Goal: Check status: Check status

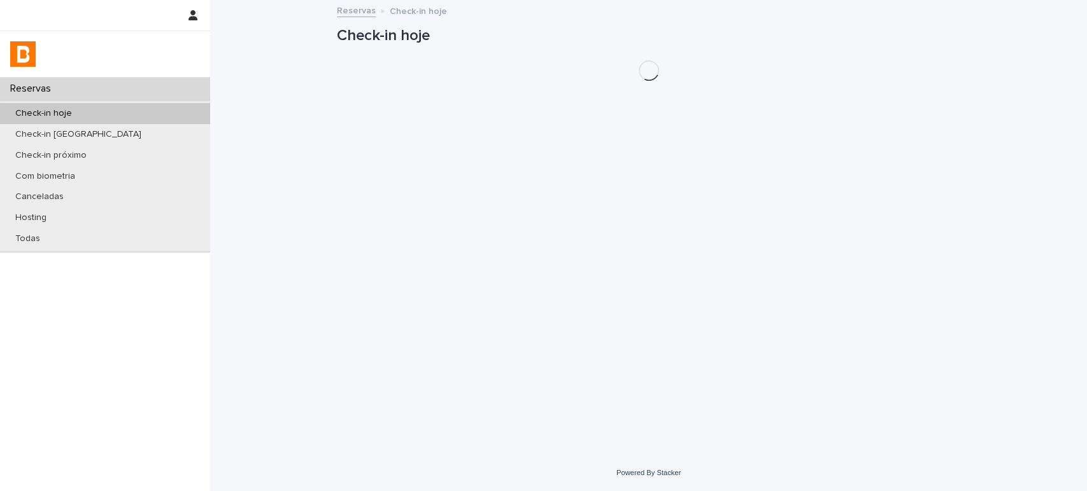
click at [153, 111] on div "Check-in hoje" at bounding box center [105, 113] width 210 height 21
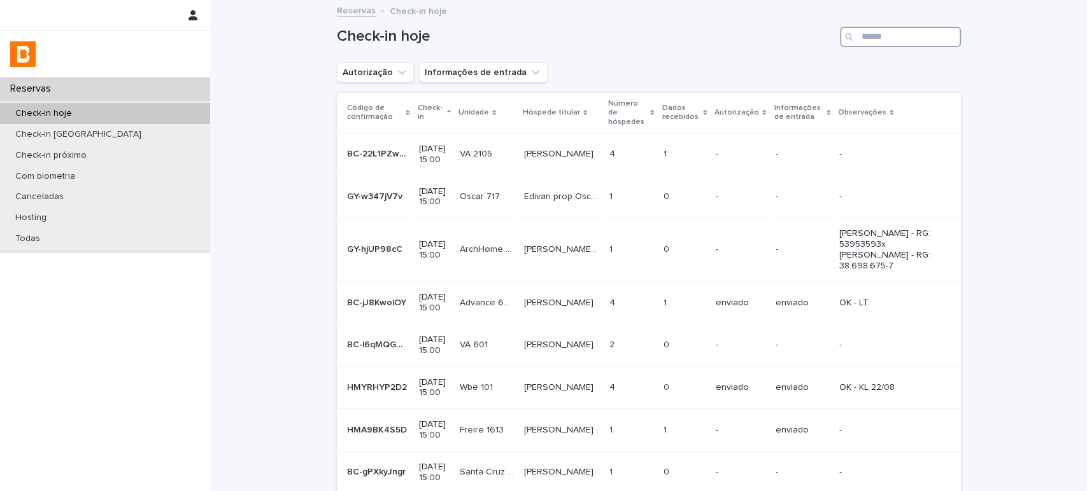
click at [904, 34] on input "Search" at bounding box center [900, 37] width 121 height 20
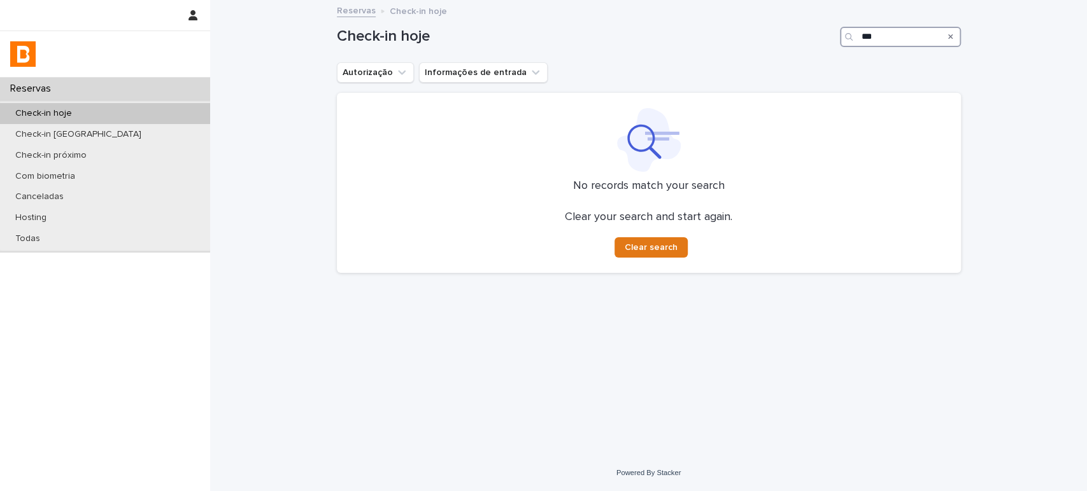
type input "***"
click at [170, 104] on div "Check-in hoje" at bounding box center [105, 113] width 210 height 21
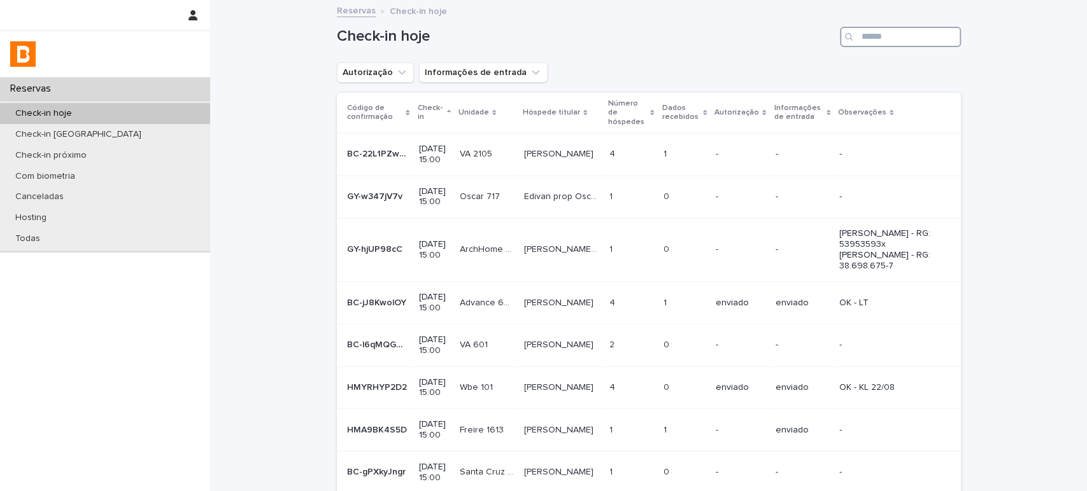
click at [881, 45] on input "Search" at bounding box center [900, 37] width 121 height 20
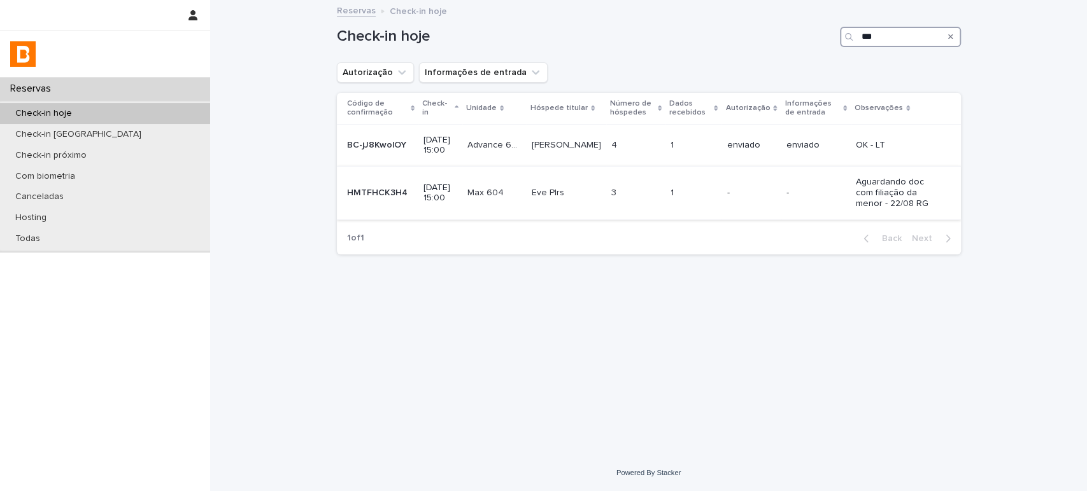
type input "***"
click at [665, 203] on td "1 1" at bounding box center [693, 193] width 56 height 53
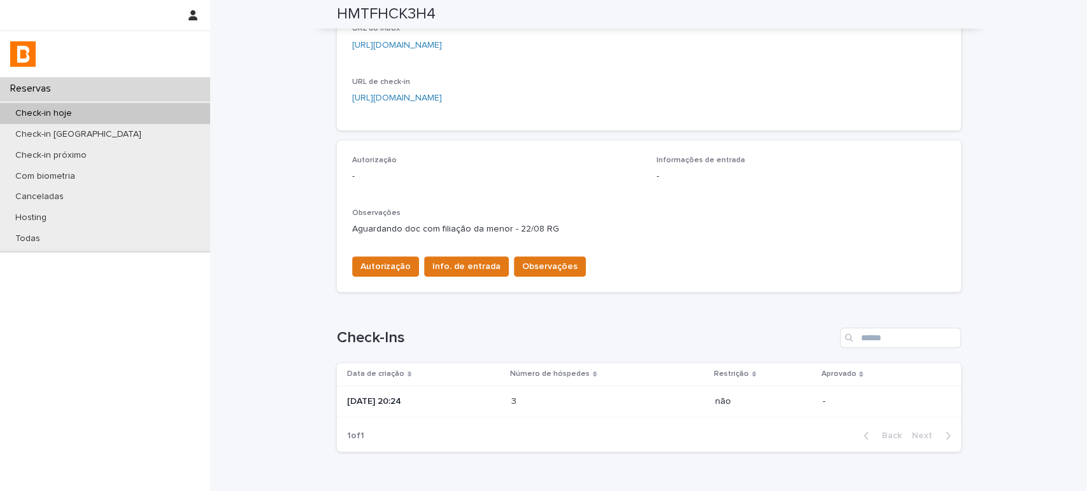
scroll to position [278, 0]
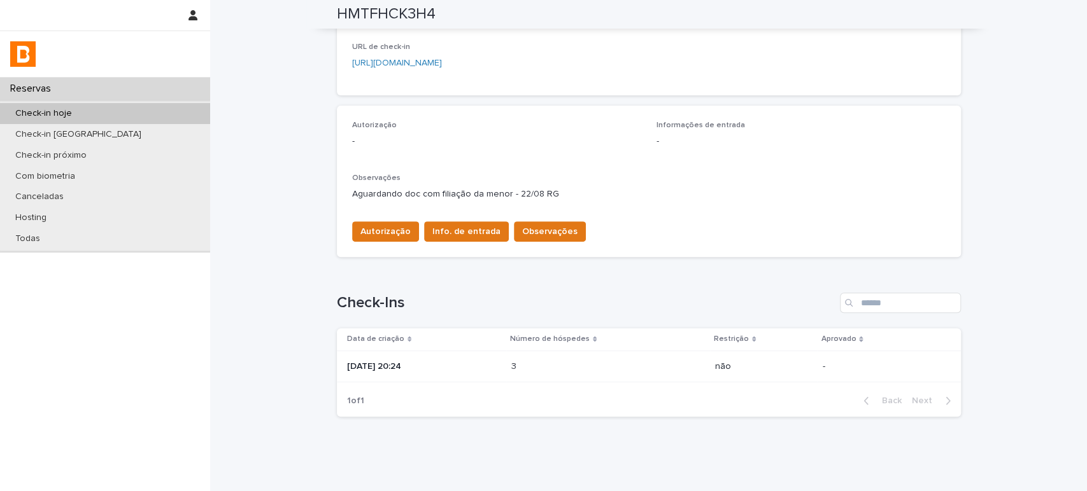
click at [560, 366] on p at bounding box center [566, 367] width 111 height 11
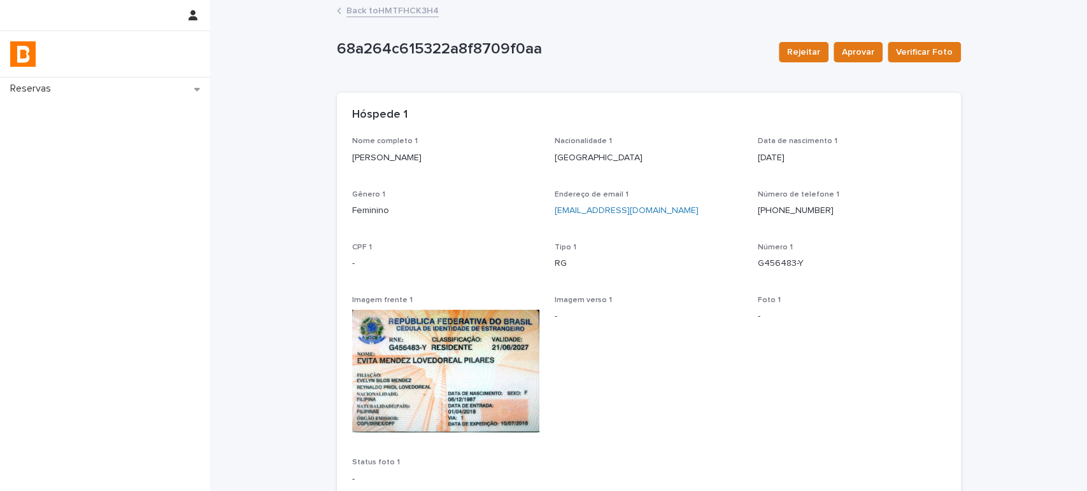
click at [408, 6] on link "Back to HMTFHCK3H4" at bounding box center [392, 10] width 92 height 15
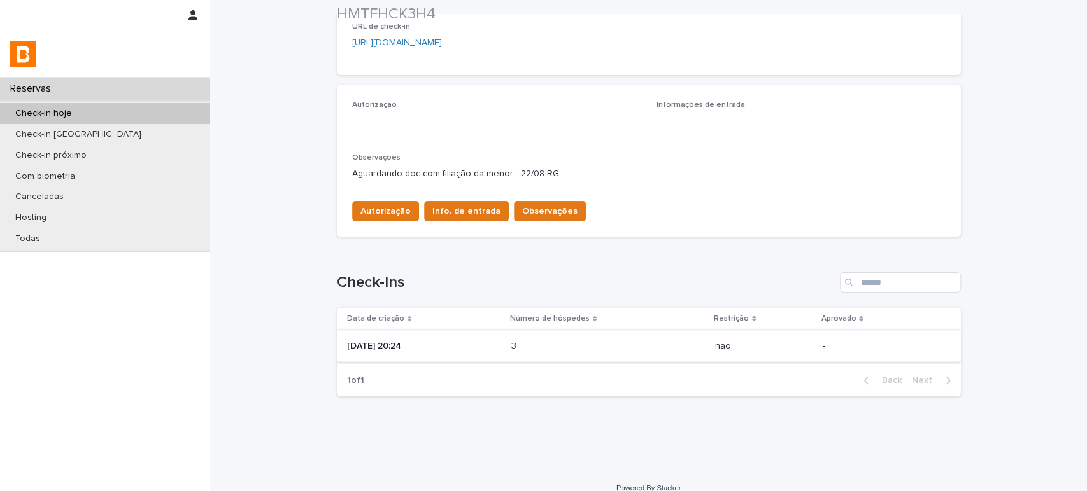
scroll to position [313, 0]
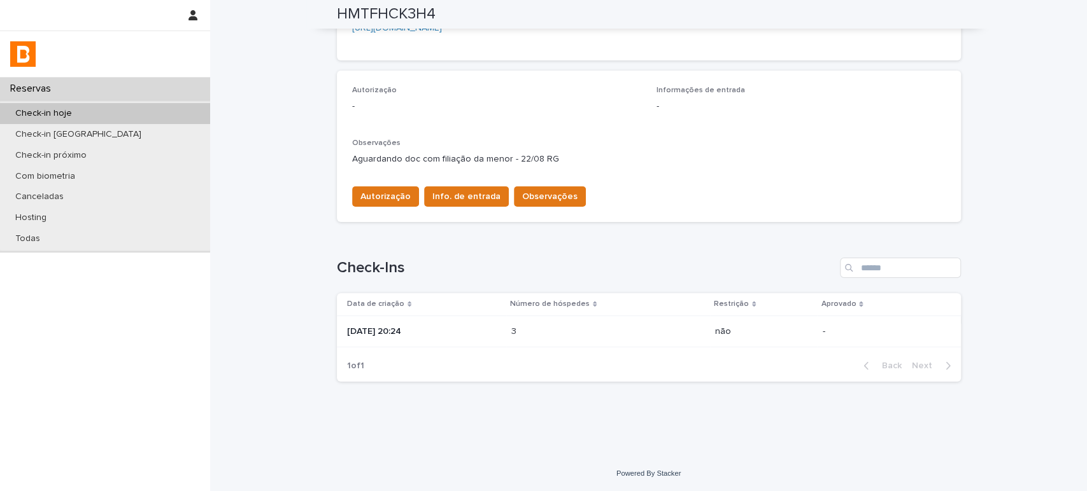
click at [614, 325] on div "3 3" at bounding box center [608, 331] width 194 height 21
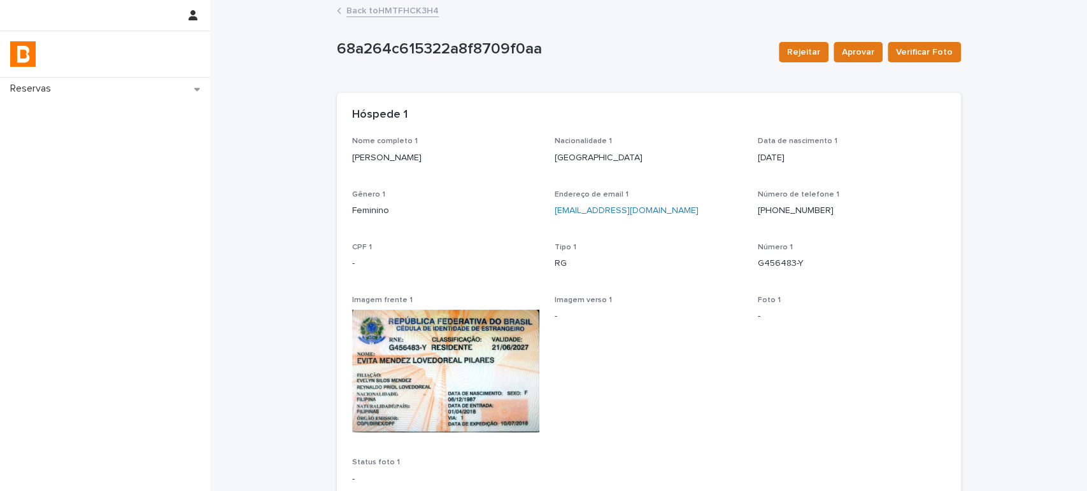
click at [411, 7] on link "Back to HMTFHCK3H4" at bounding box center [392, 10] width 92 height 15
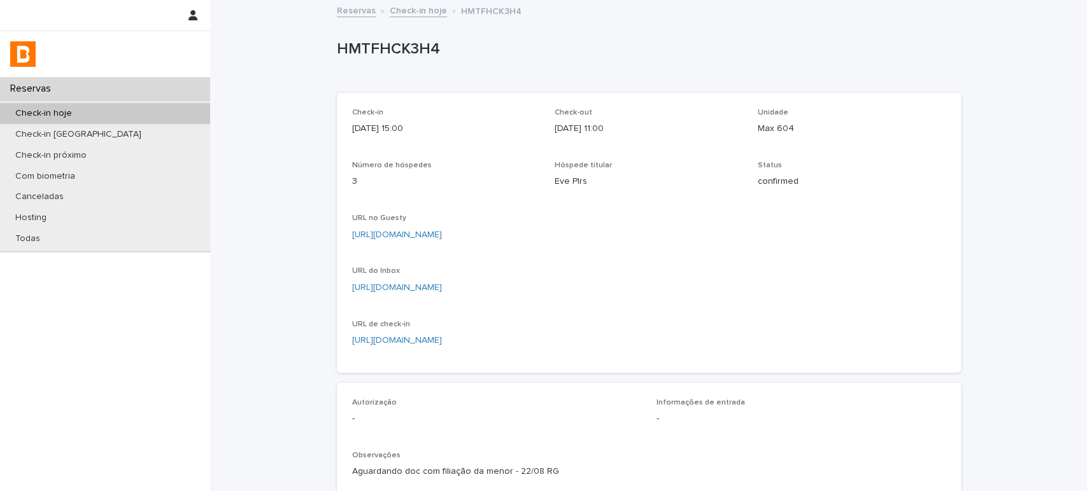
scroll to position [313, 0]
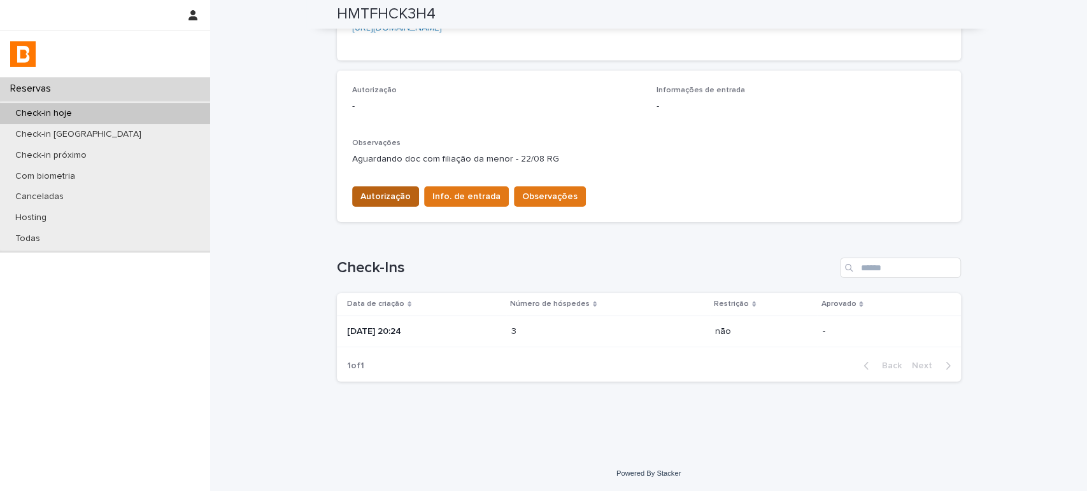
click at [390, 199] on span "Autorização" at bounding box center [385, 196] width 50 height 13
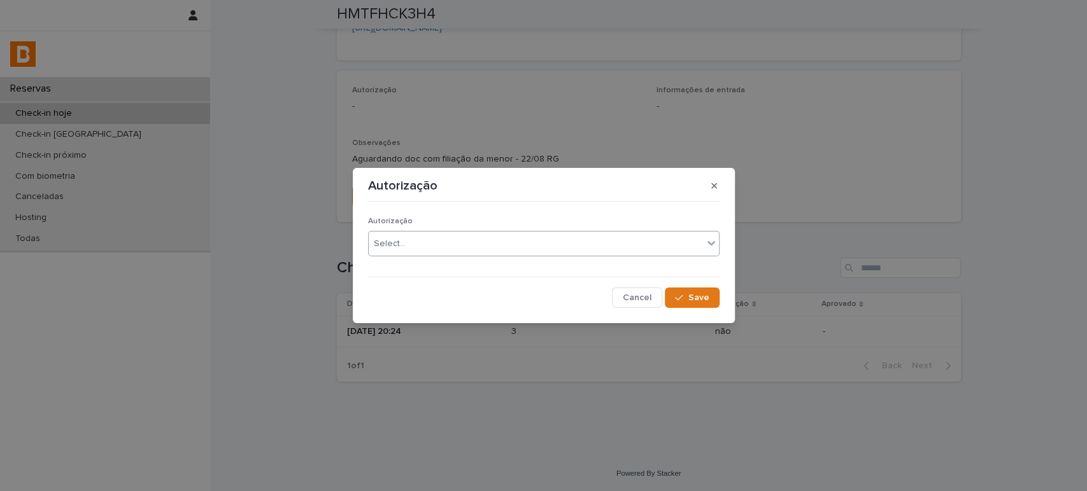
click at [552, 249] on div "Select..." at bounding box center [536, 244] width 334 height 21
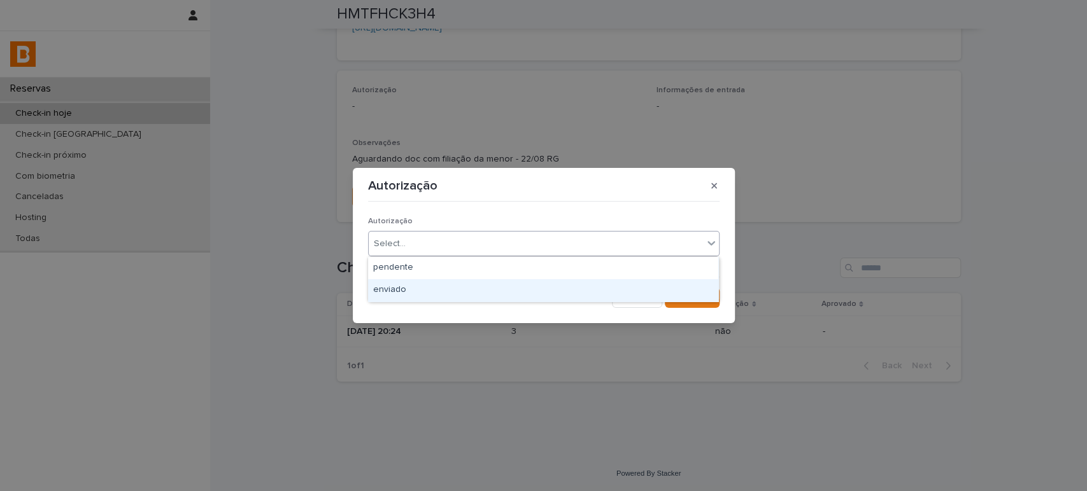
click at [545, 281] on div "enviado" at bounding box center [543, 290] width 350 height 22
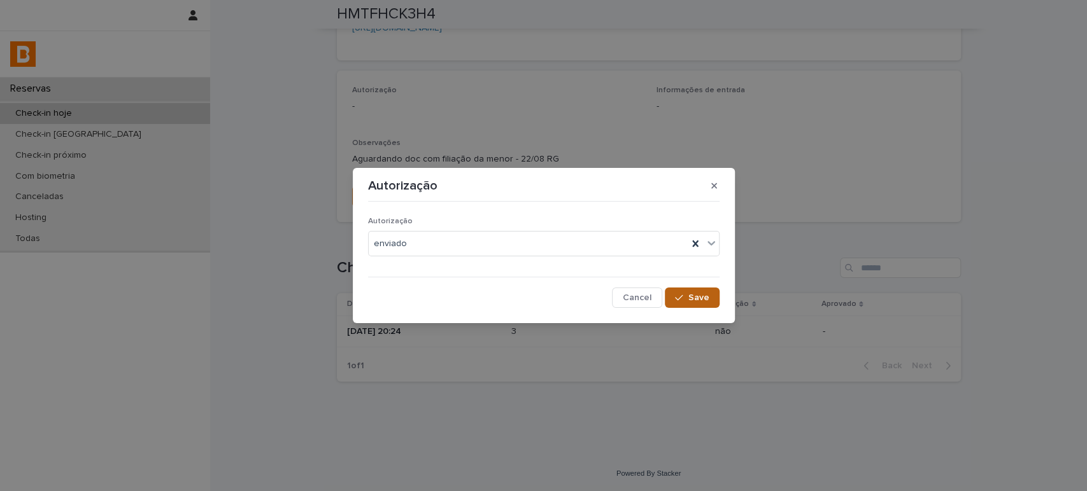
click at [693, 289] on button "Save" at bounding box center [692, 298] width 54 height 20
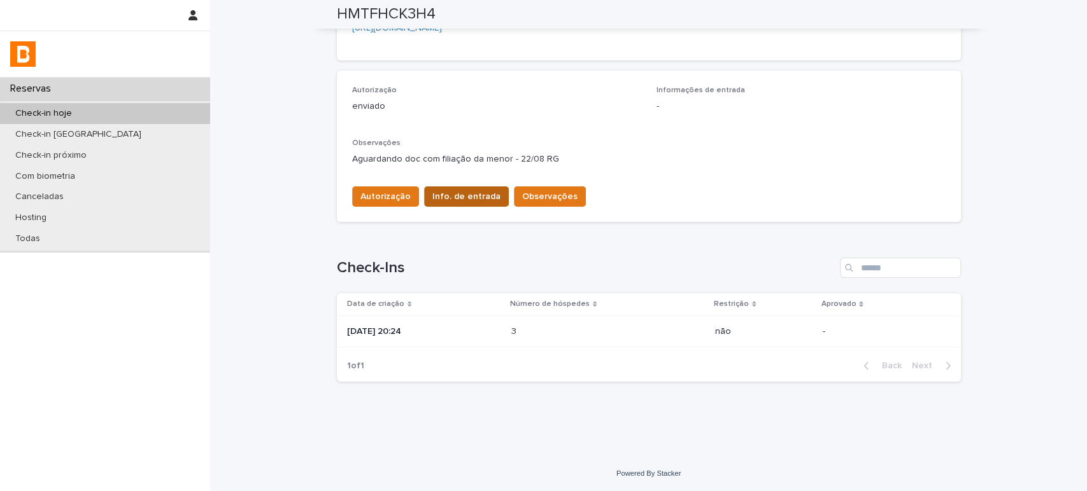
click at [474, 194] on span "Info. de entrada" at bounding box center [466, 196] width 68 height 13
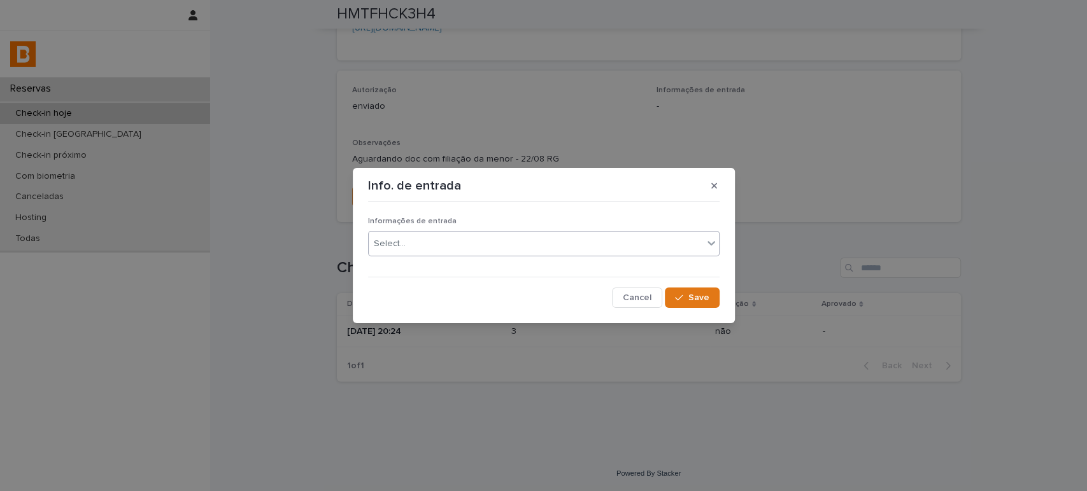
click at [494, 245] on div "Select..." at bounding box center [536, 244] width 334 height 21
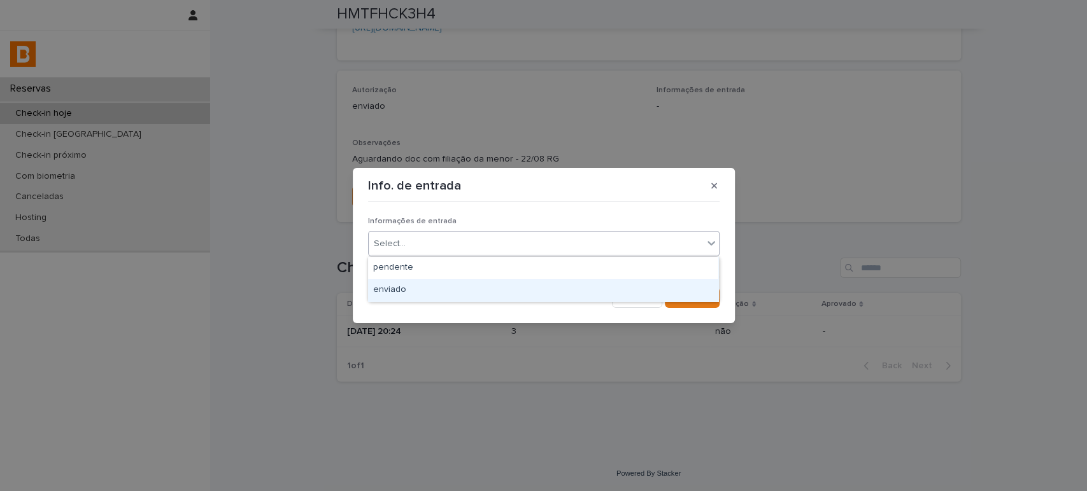
click at [509, 281] on div "enviado" at bounding box center [543, 290] width 350 height 22
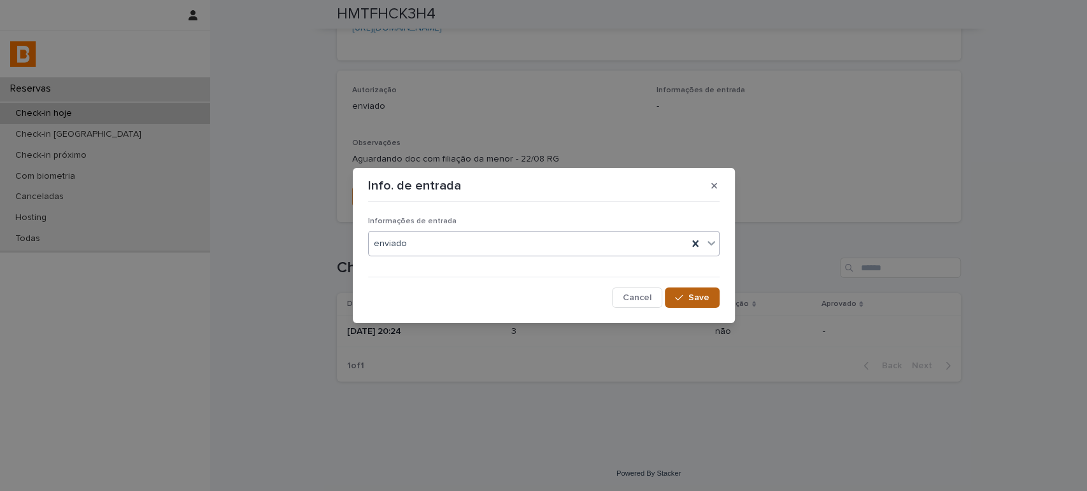
click at [691, 294] on span "Save" at bounding box center [698, 297] width 21 height 9
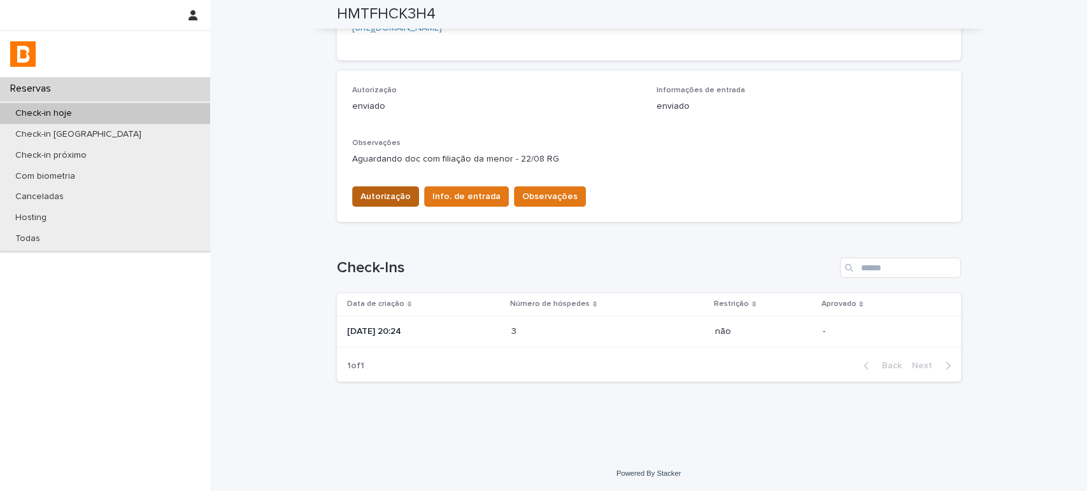
click at [374, 199] on span "Autorização" at bounding box center [385, 196] width 50 height 13
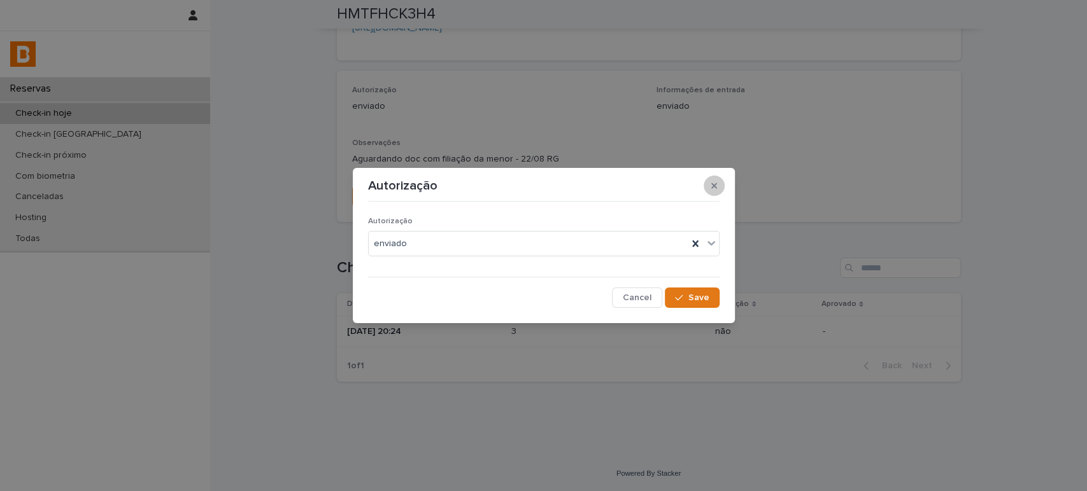
click at [714, 183] on icon "button" at bounding box center [714, 185] width 6 height 9
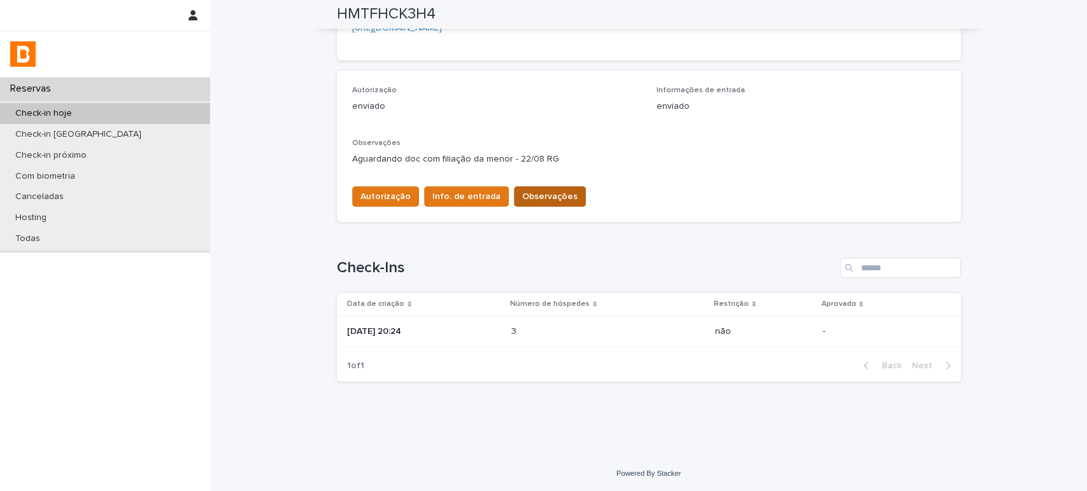
click at [542, 196] on span "Observações" at bounding box center [549, 196] width 55 height 13
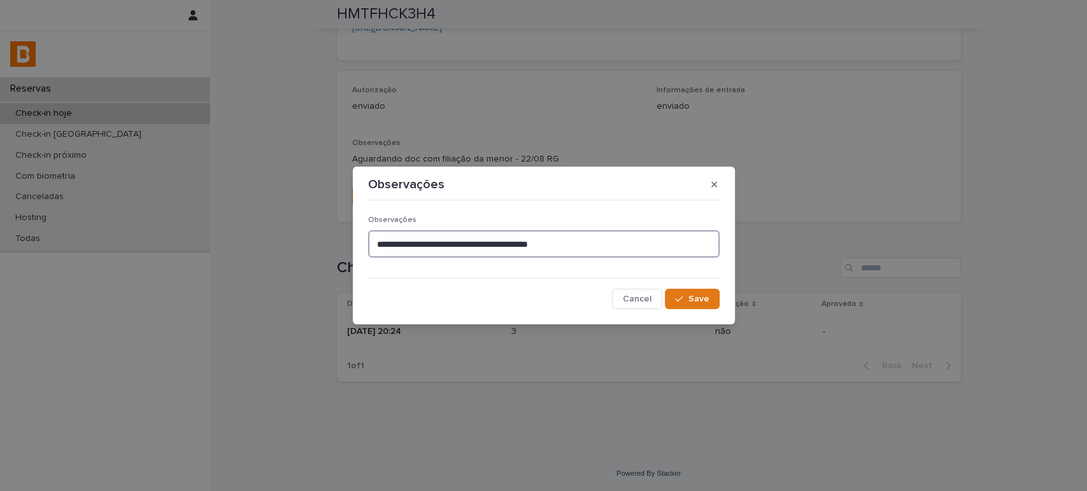
click at [374, 243] on textarea "**********" at bounding box center [543, 243] width 351 height 27
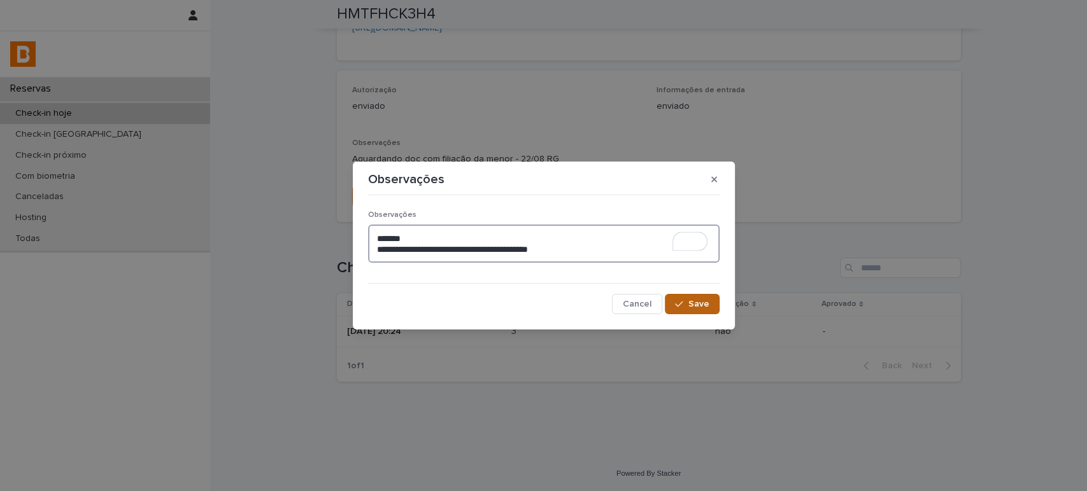
type textarea "**********"
click at [706, 308] on span "Save" at bounding box center [698, 304] width 21 height 9
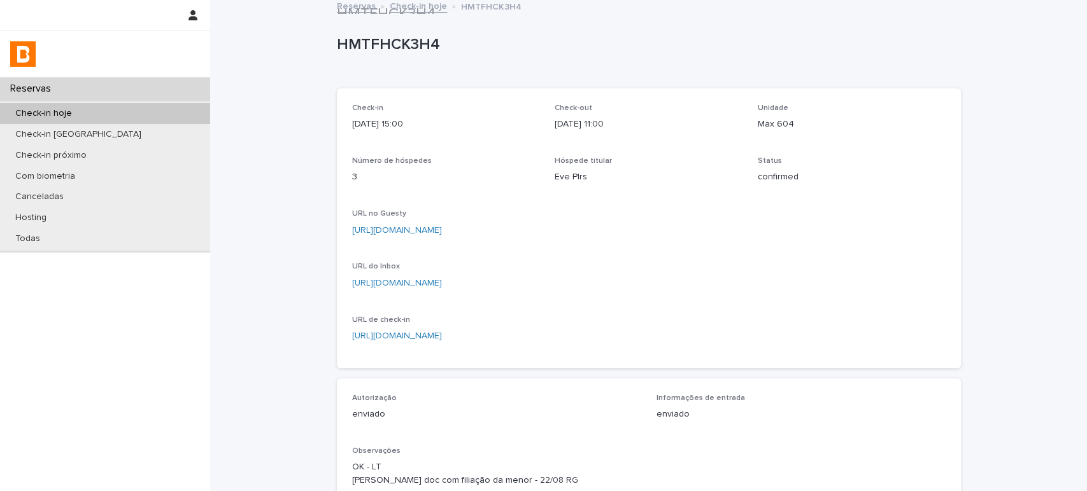
scroll to position [0, 0]
